Goal: Information Seeking & Learning: Check status

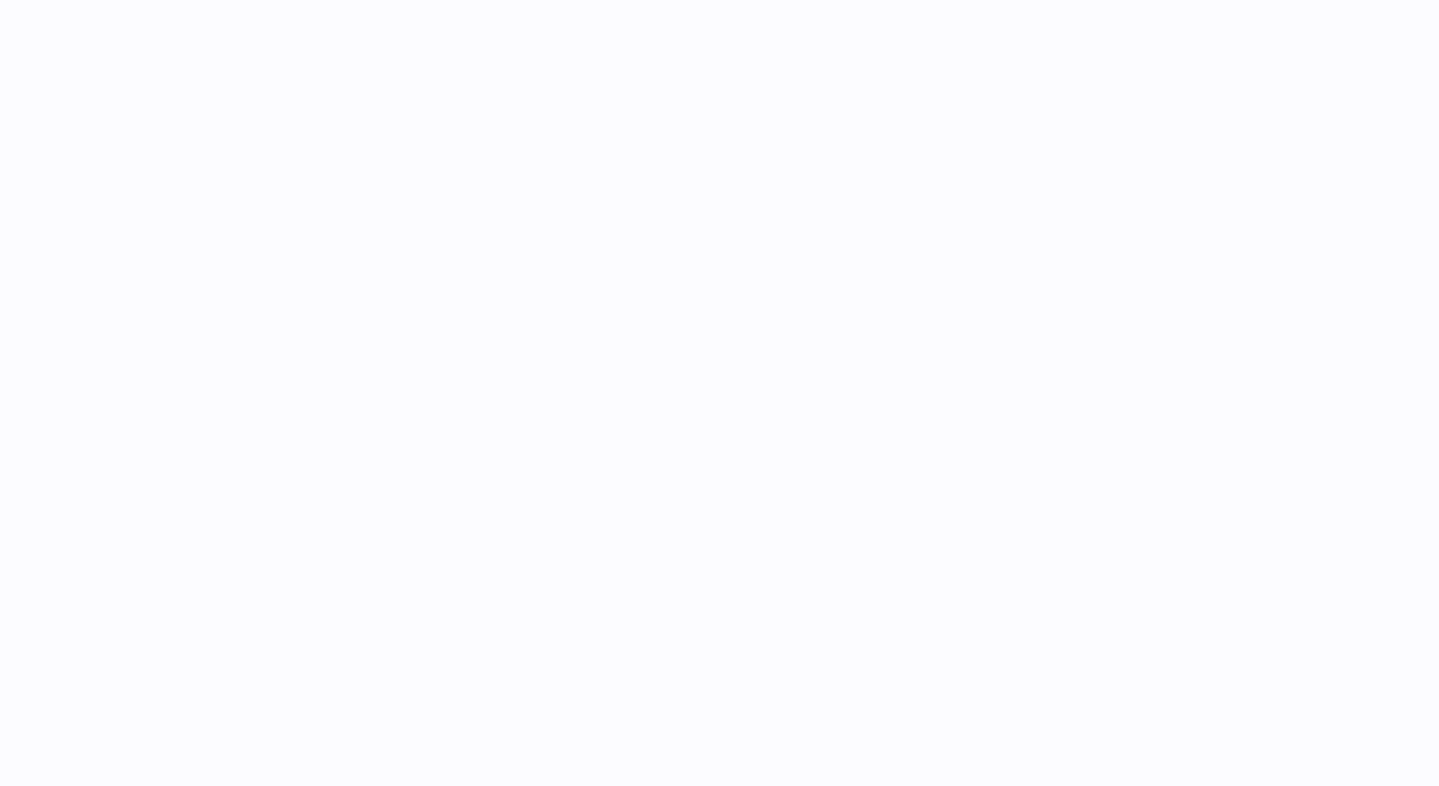
click at [885, 223] on div at bounding box center [861, 393] width 1157 height 786
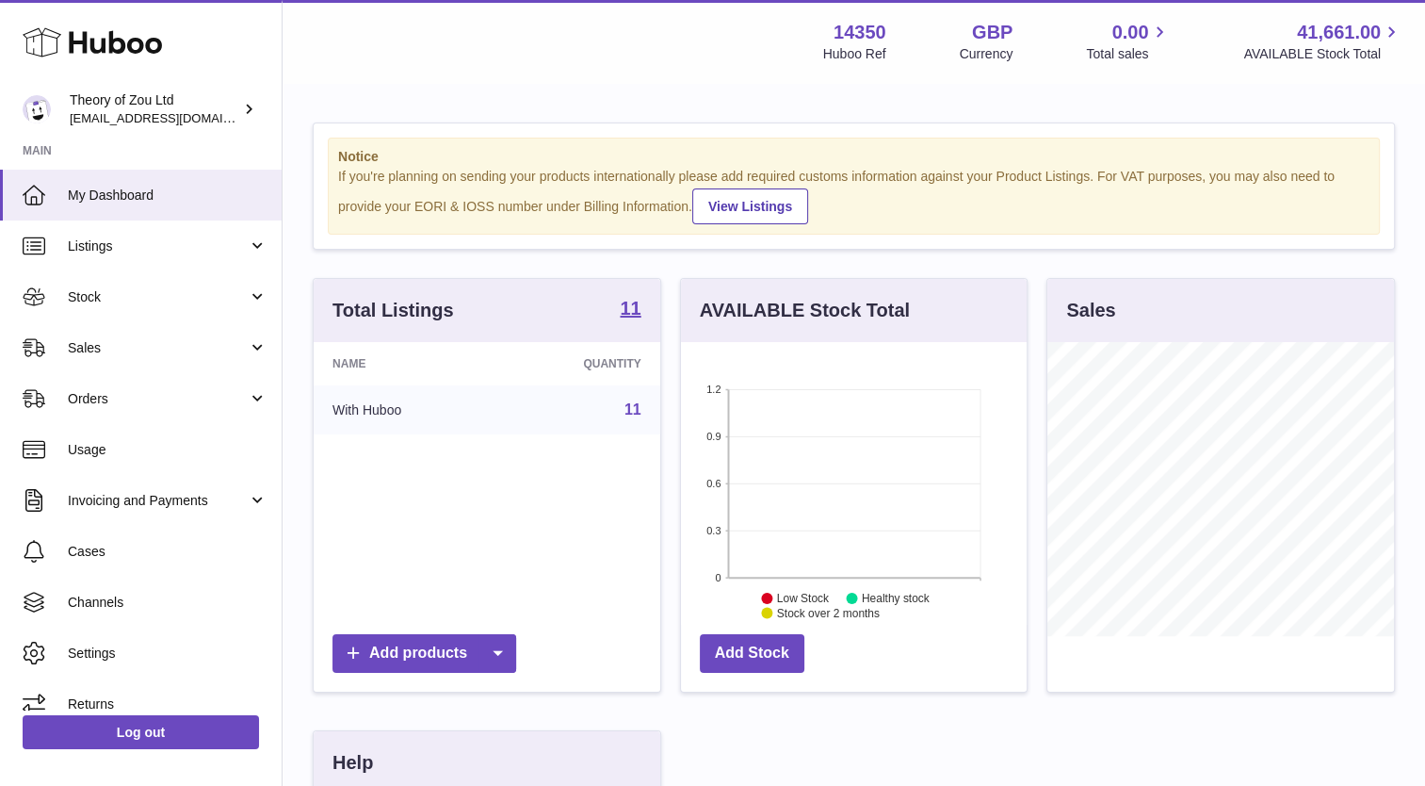
scroll to position [294, 347]
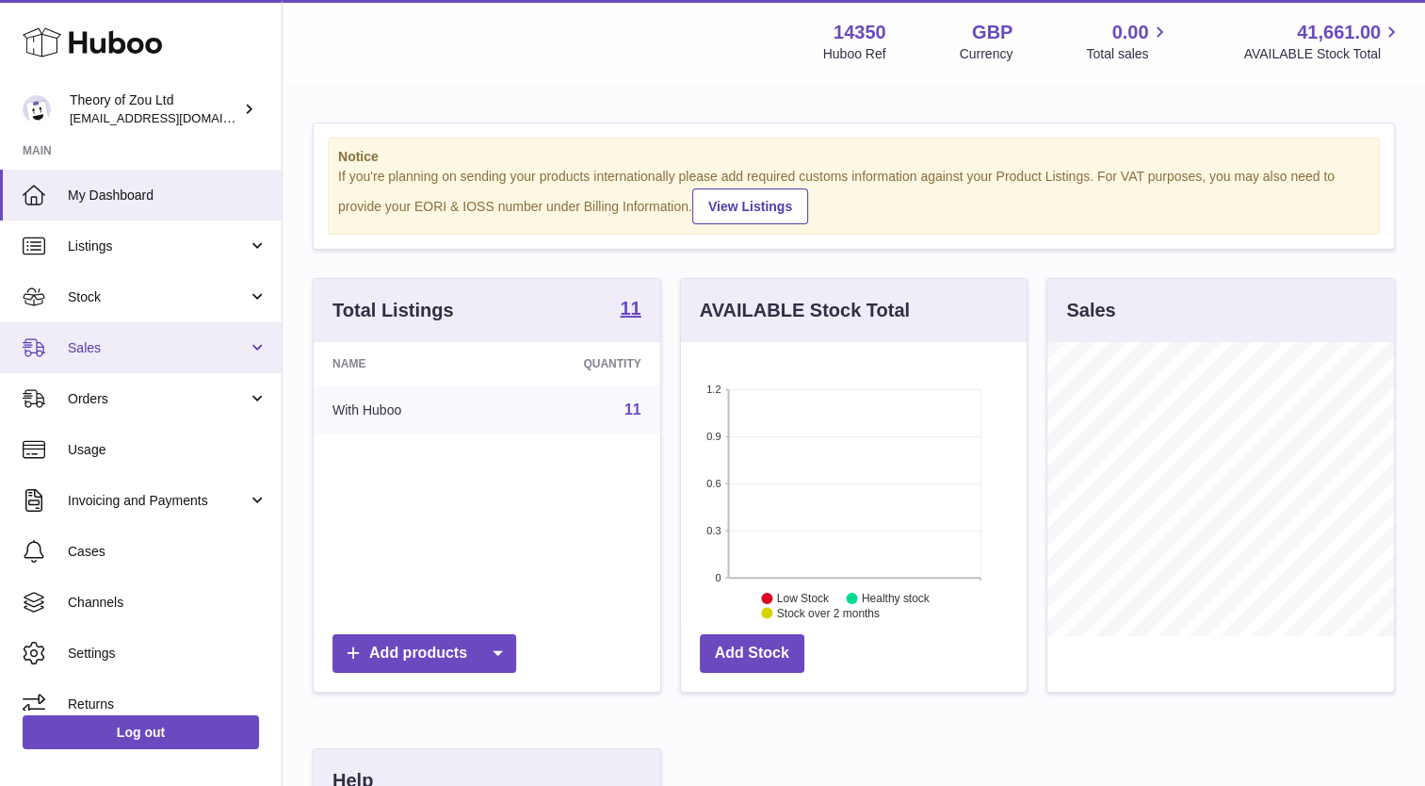
click at [99, 348] on span "Sales" at bounding box center [158, 348] width 180 height 18
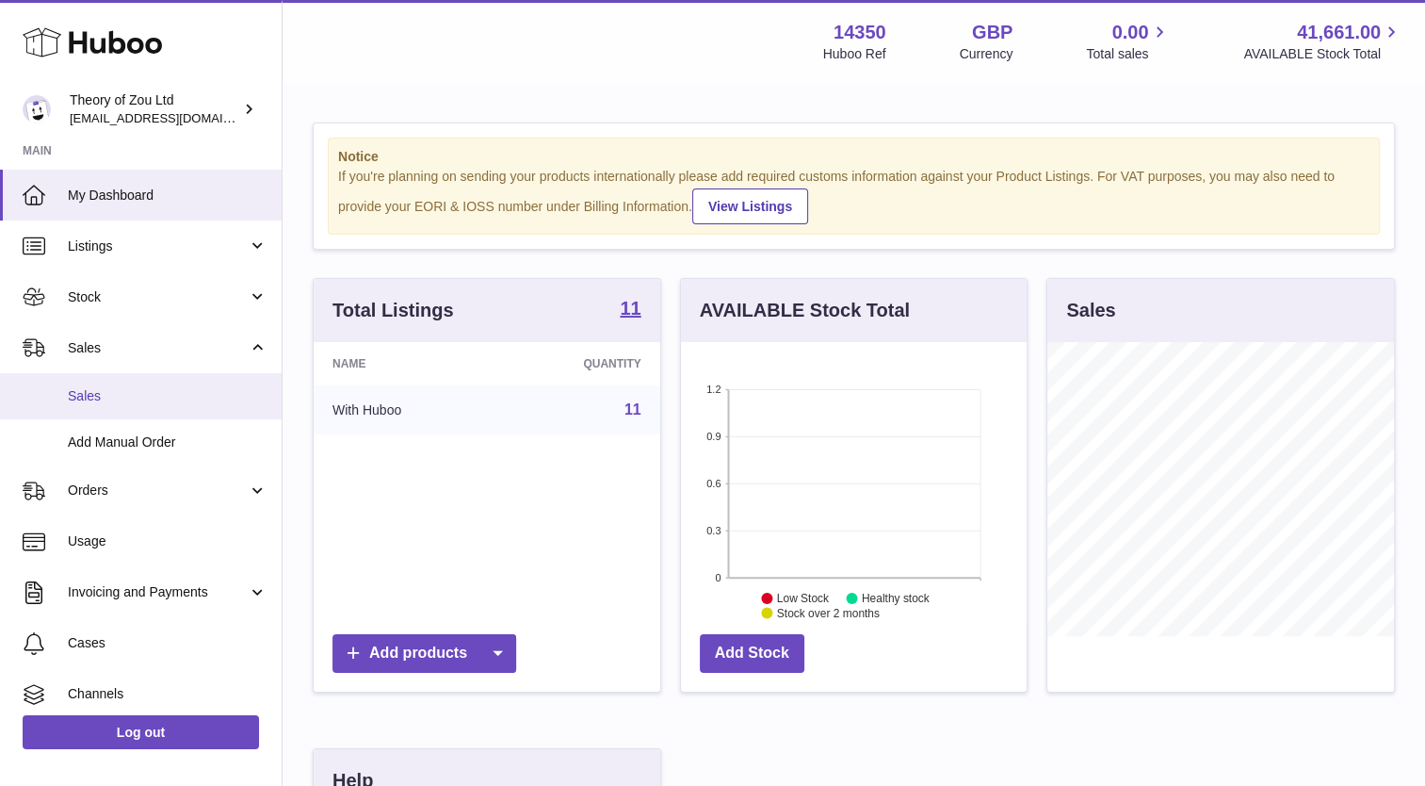
click at [87, 405] on link "Sales" at bounding box center [141, 396] width 282 height 46
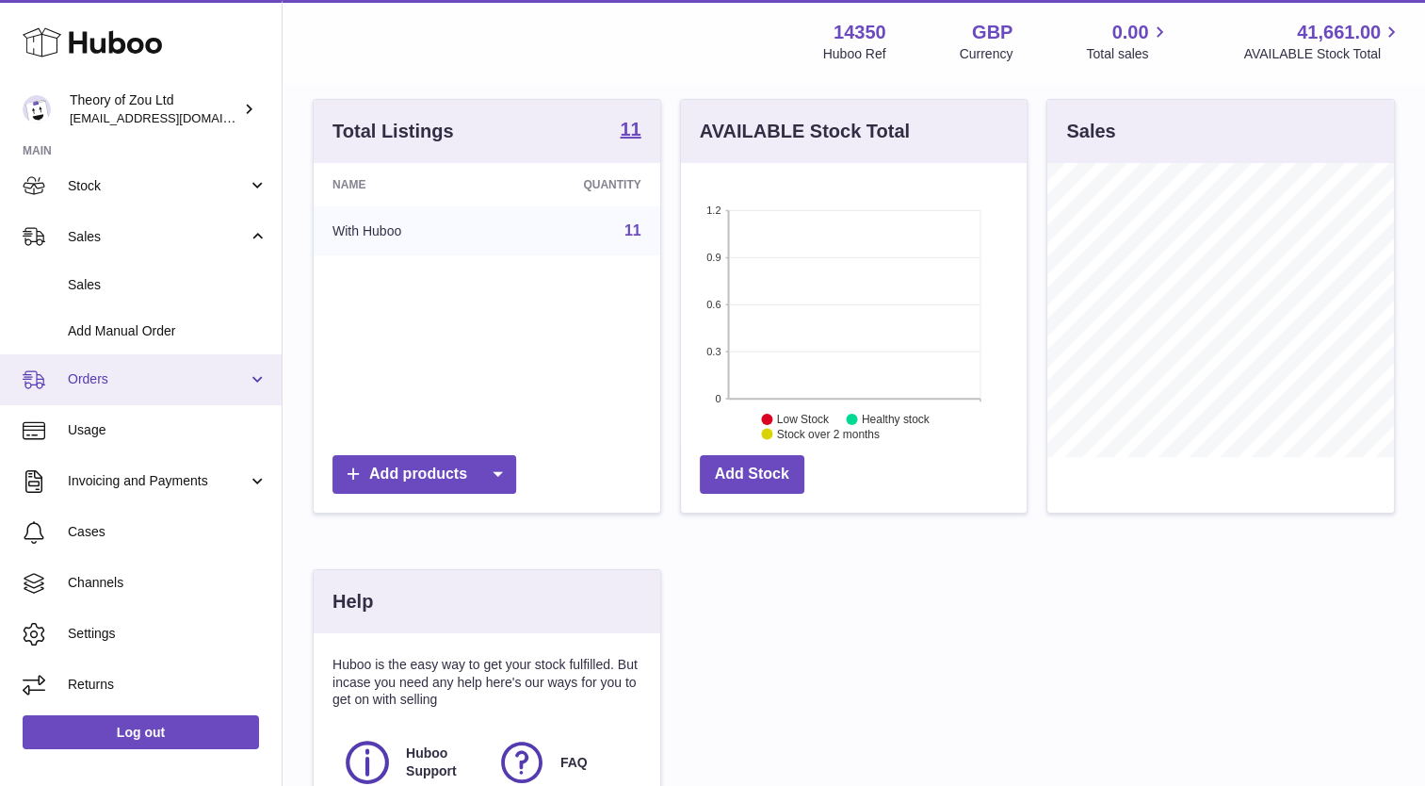
scroll to position [188, 0]
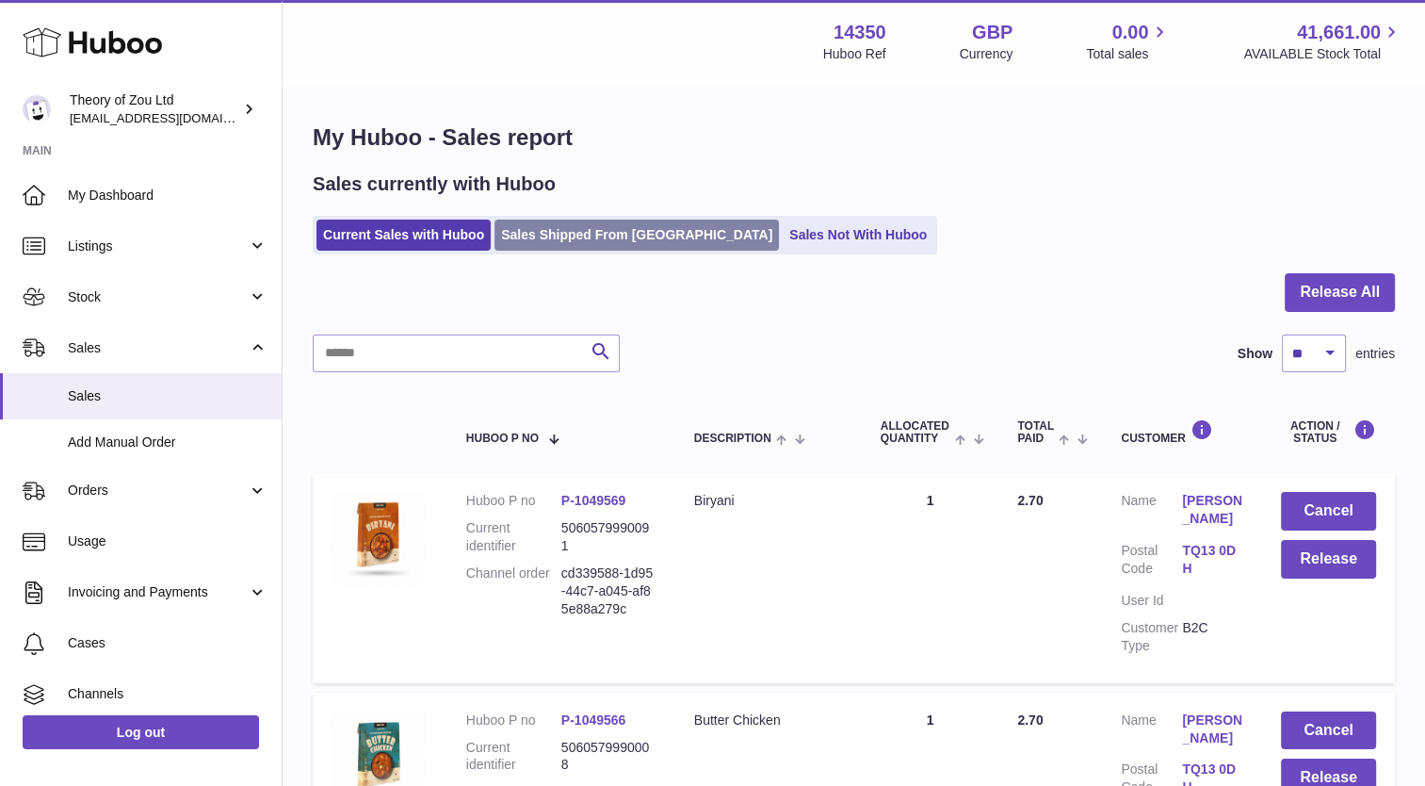
click at [595, 238] on link "Sales Shipped From [GEOGRAPHIC_DATA]" at bounding box center [636, 234] width 284 height 31
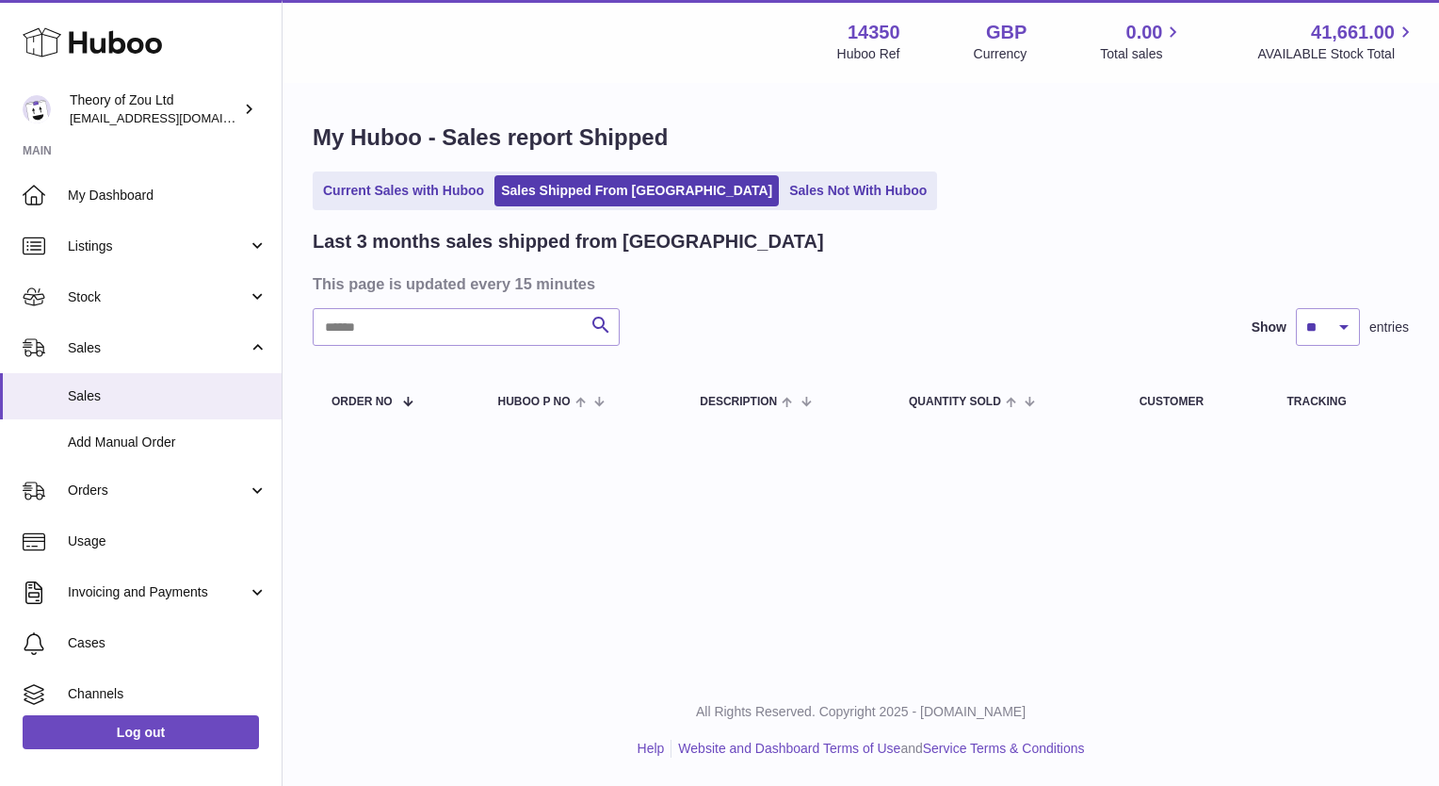
click at [422, 207] on ul "Current Sales with Huboo Sales Shipped From Huboo Sales Not With Huboo" at bounding box center [625, 190] width 624 height 39
click at [423, 192] on link "Current Sales with Huboo" at bounding box center [403, 190] width 174 height 31
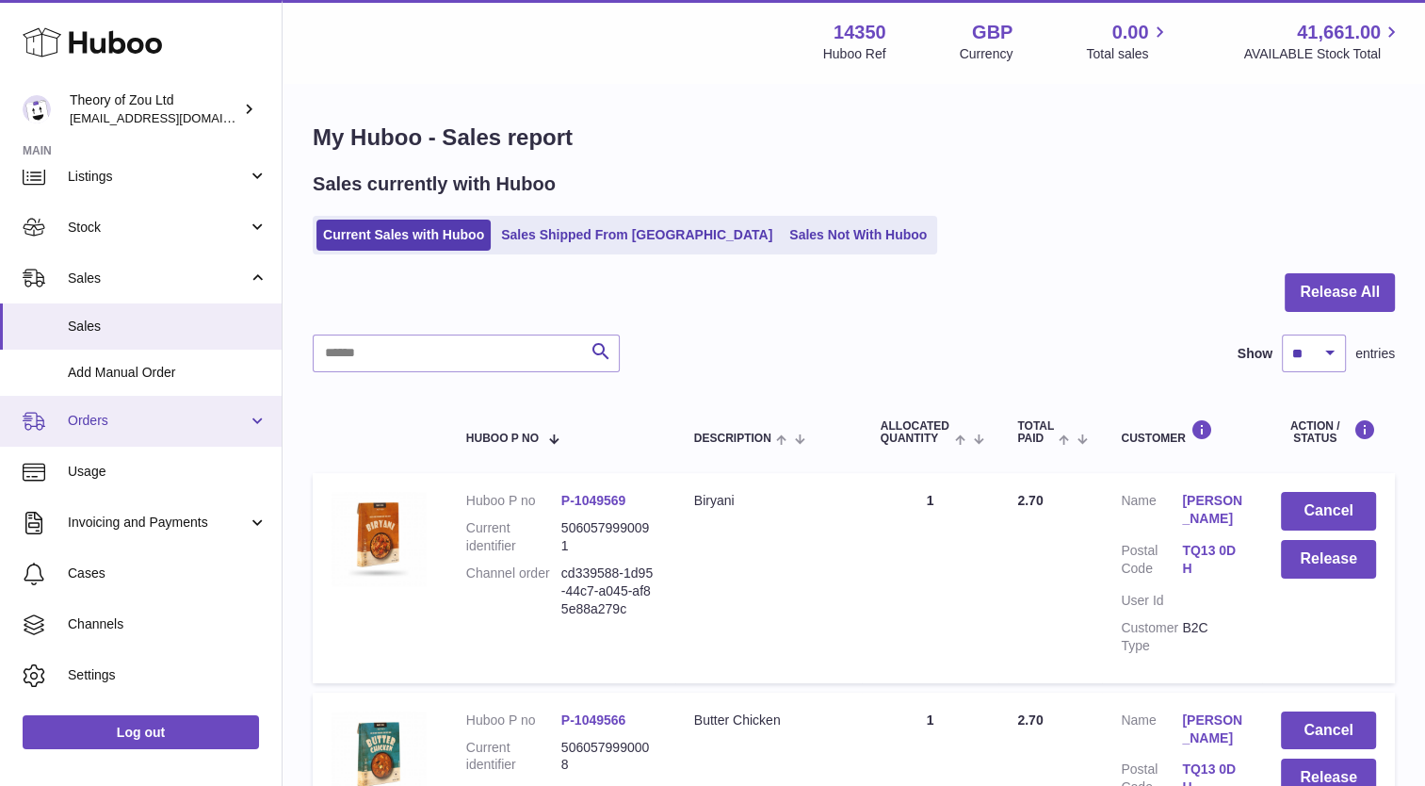
scroll to position [111, 0]
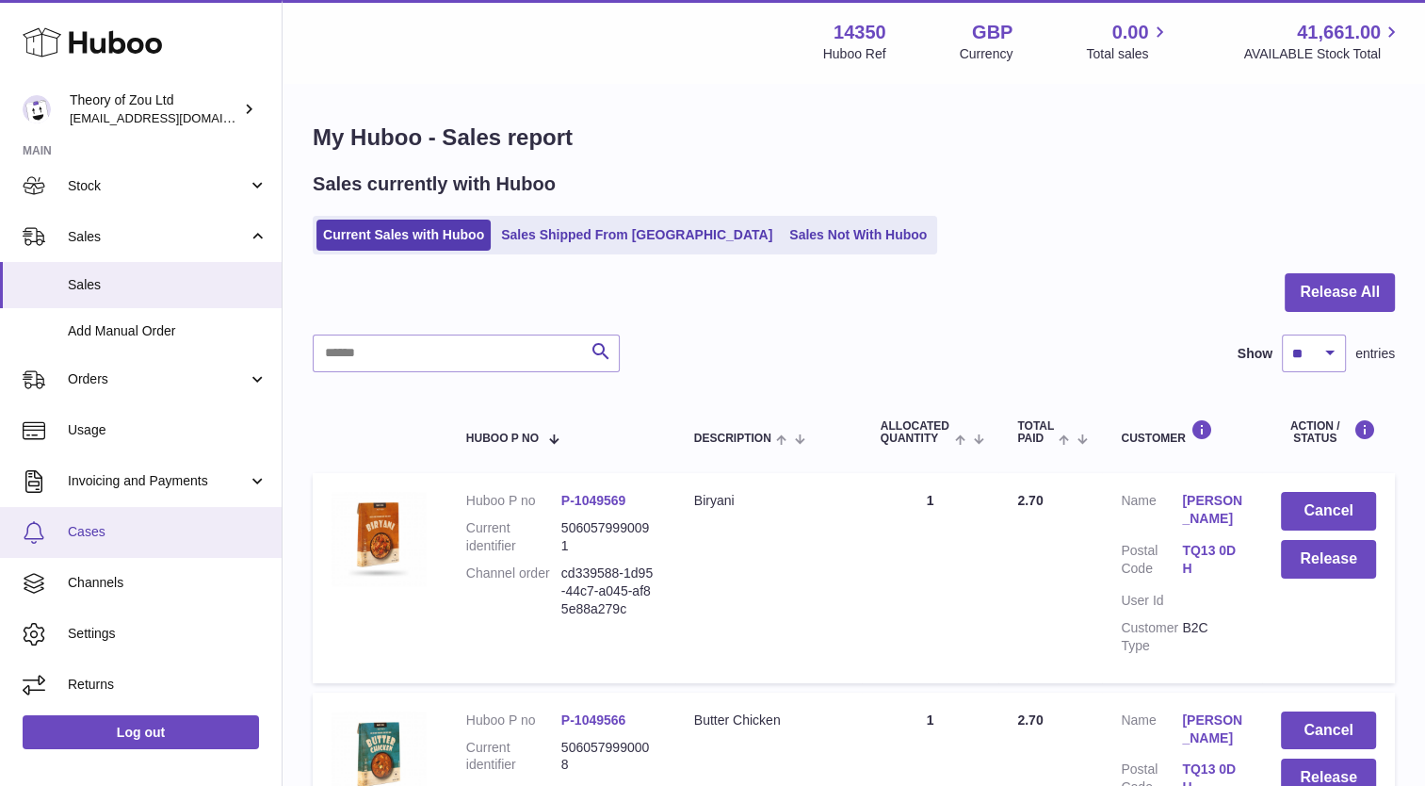
click at [115, 538] on span "Cases" at bounding box center [168, 532] width 200 height 18
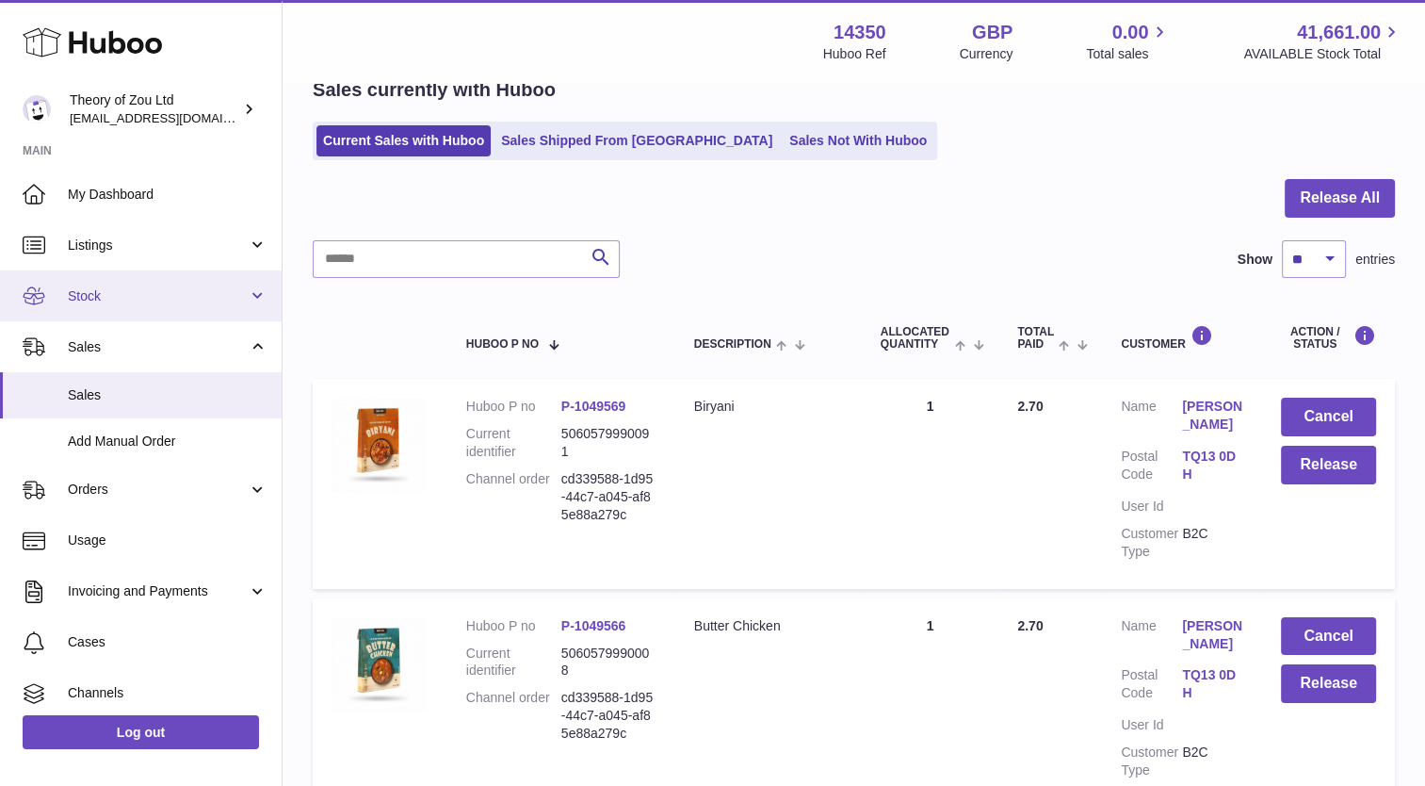
scroll to position [0, 0]
click at [199, 302] on span "Stock" at bounding box center [158, 297] width 180 height 18
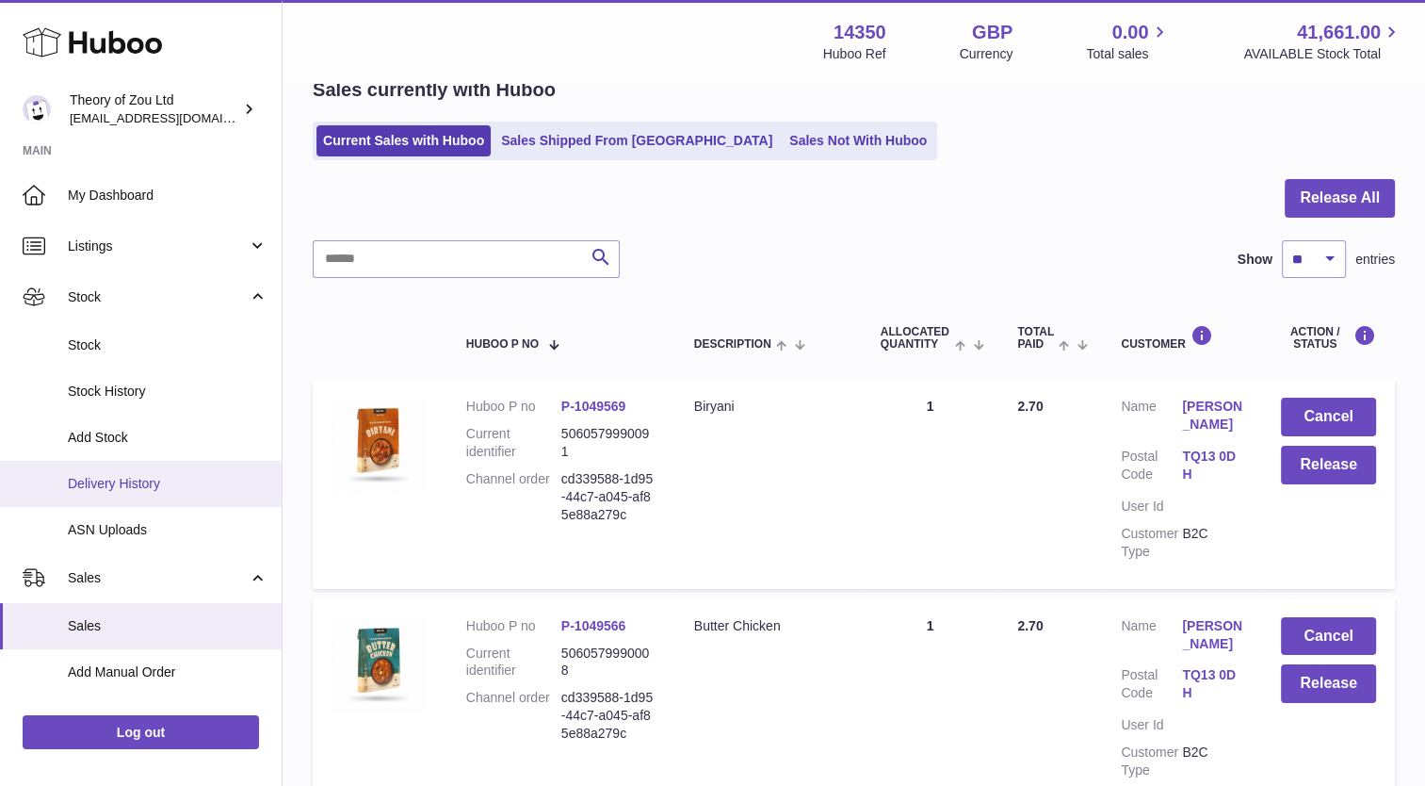
click at [133, 473] on link "Delivery History" at bounding box center [141, 484] width 282 height 46
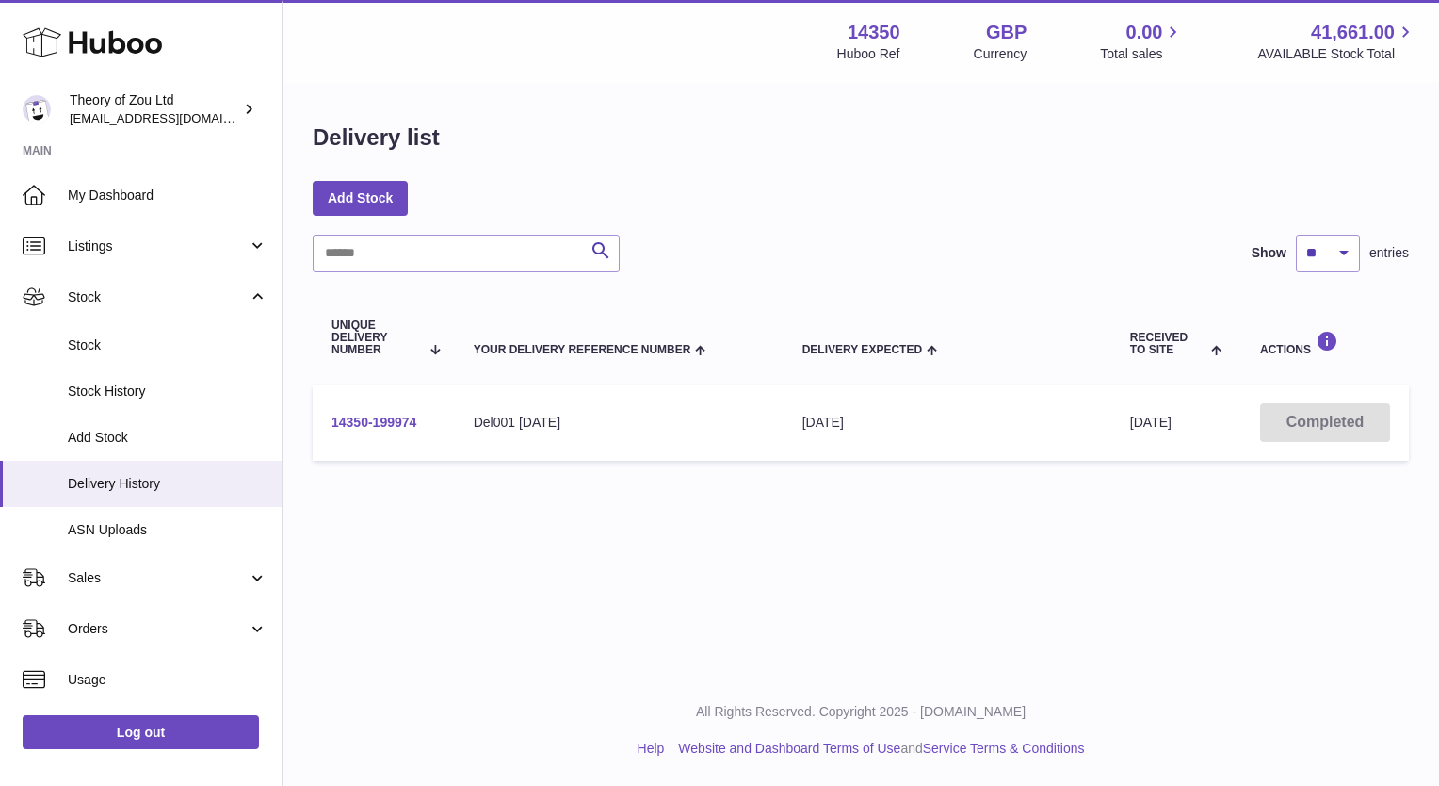
click at [347, 416] on link "14350-199974" at bounding box center [374, 421] width 85 height 15
